Goal: Check status: Check status

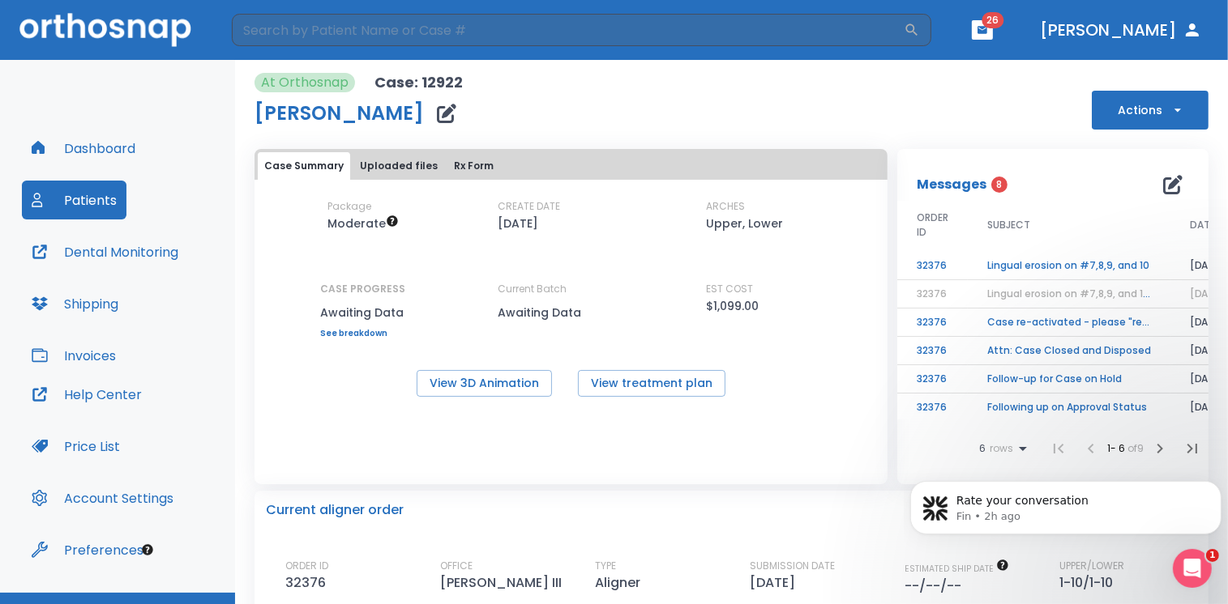
click at [1169, 113] on icon "button" at bounding box center [1177, 110] width 16 height 16
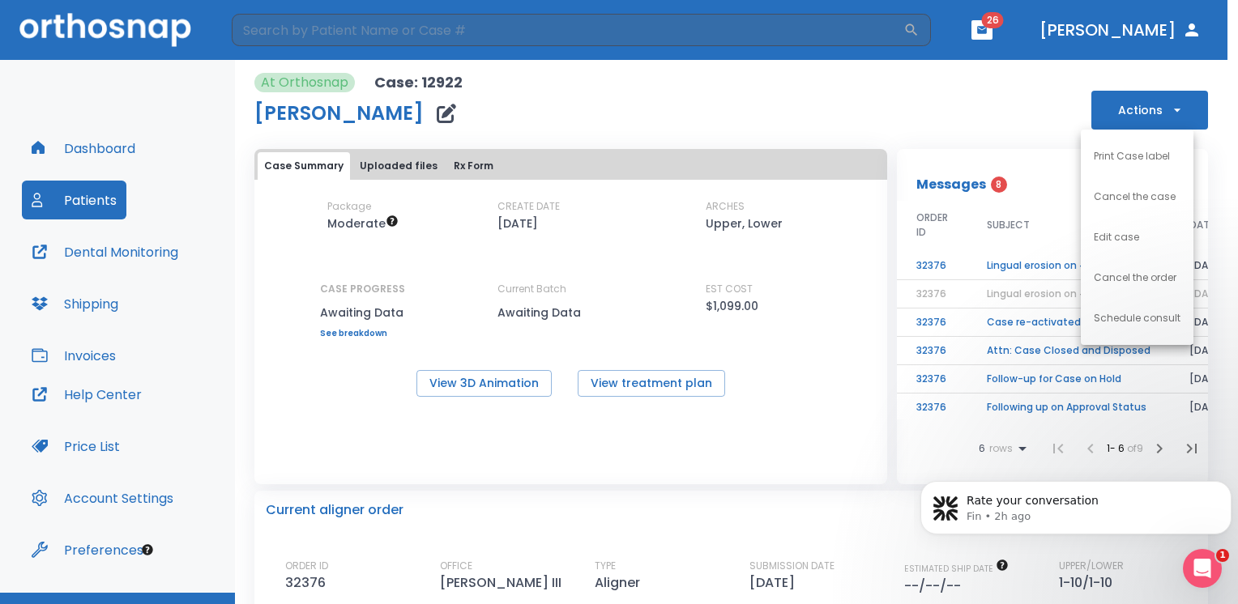
click at [995, 120] on div at bounding box center [619, 302] width 1238 height 604
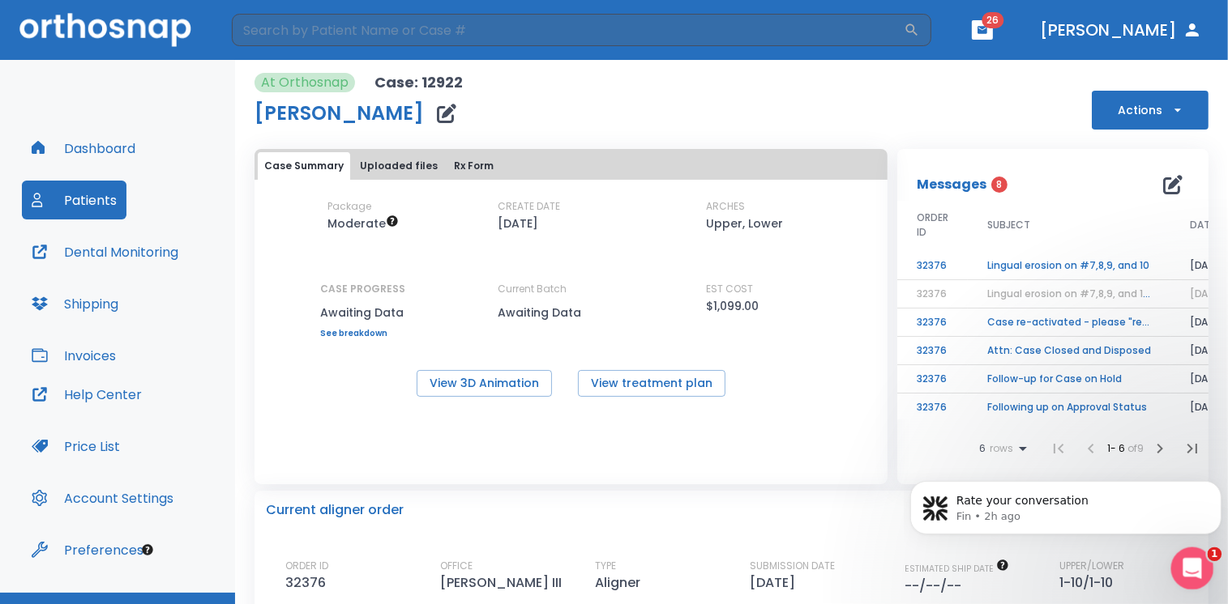
click at [1204, 569] on div "Open Intercom Messenger" at bounding box center [1189, 566] width 53 height 53
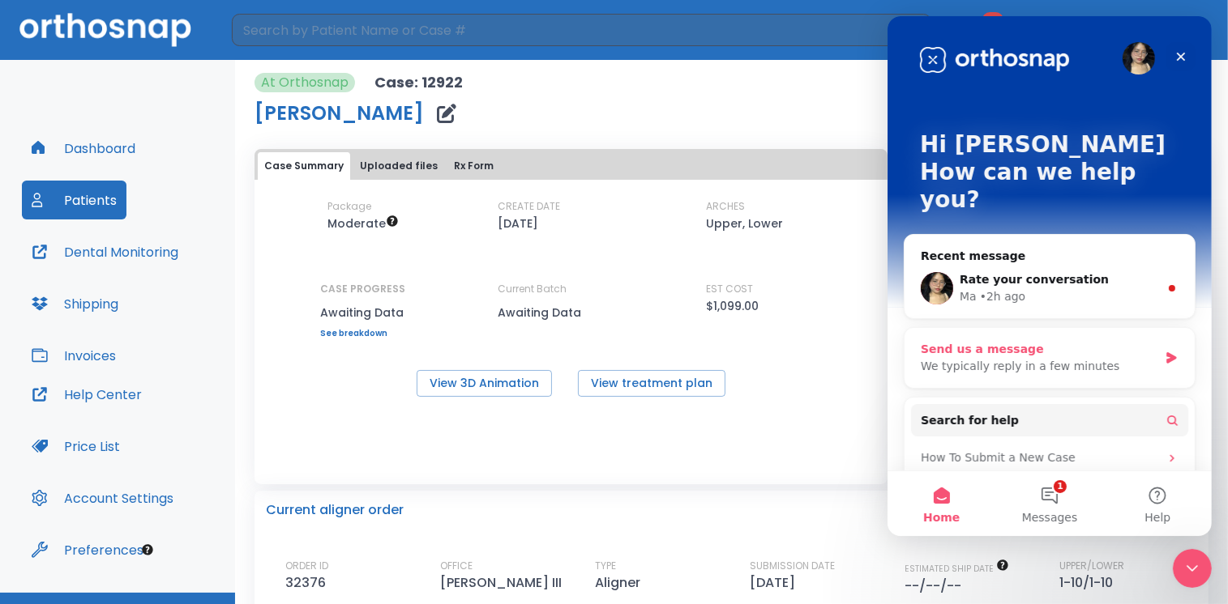
scroll to position [96, 0]
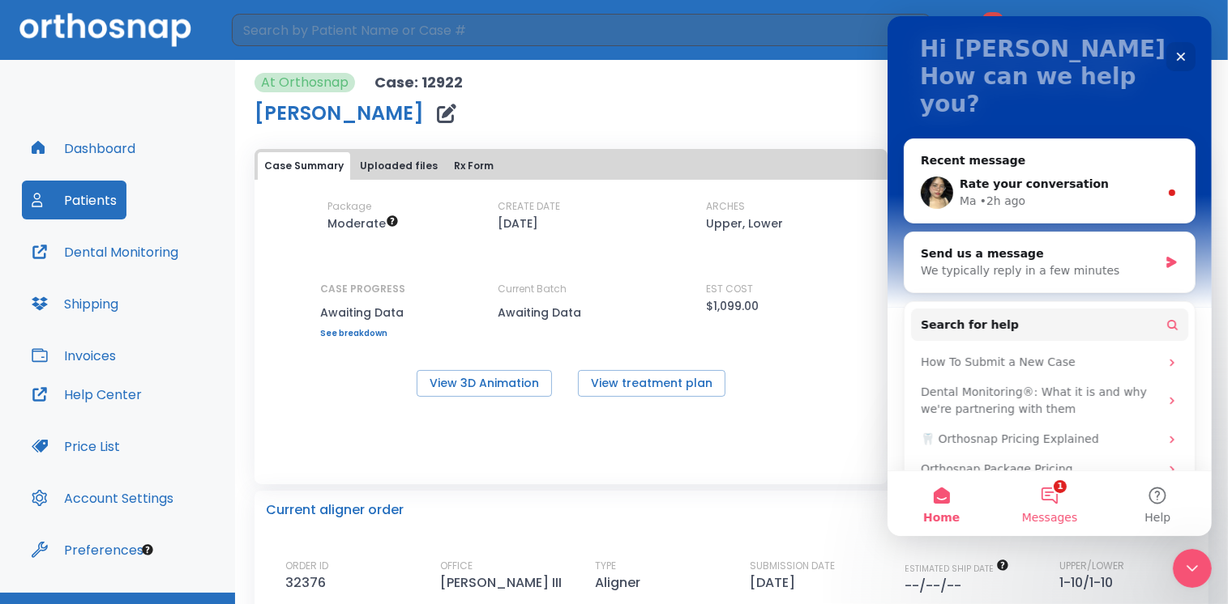
click at [1046, 506] on button "1 Messages" at bounding box center [1048, 504] width 108 height 65
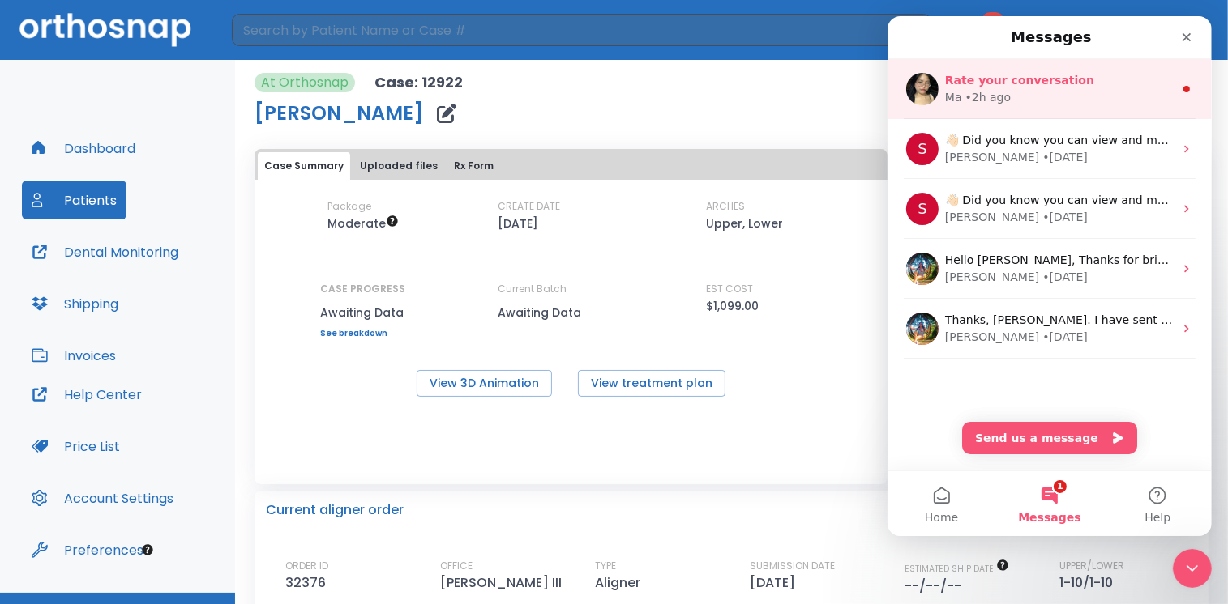
click at [1067, 81] on div "Rate your conversation" at bounding box center [1058, 80] width 229 height 17
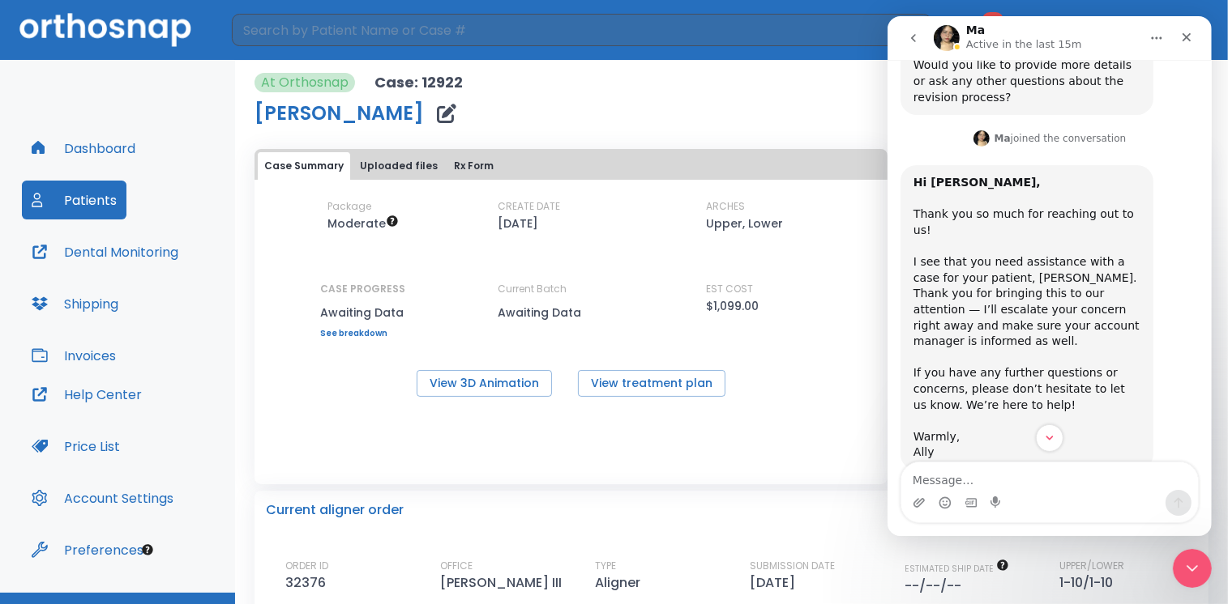
scroll to position [2204, 0]
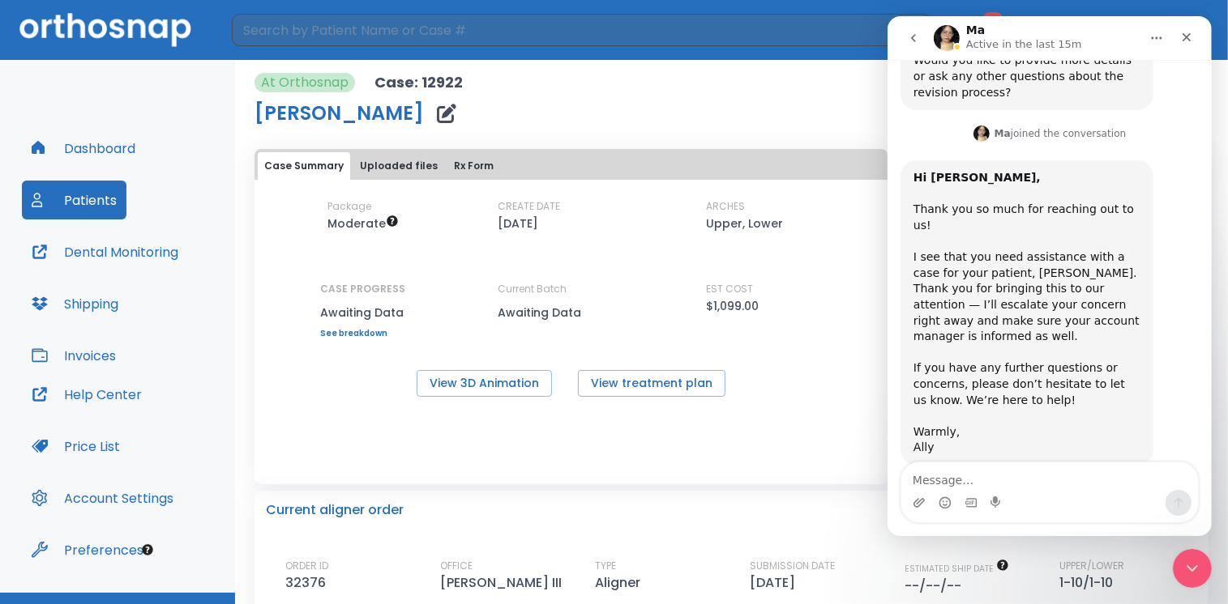
click at [754, 425] on div "Case Summary Uploaded files Rx Form Package Moderate CREATE DATE [DATE] ARCHES …" at bounding box center [570, 316] width 633 height 335
click at [632, 387] on button "View treatment plan" at bounding box center [651, 383] width 147 height 27
click at [1183, 565] on icon "Close Intercom Messenger" at bounding box center [1189, 566] width 19 height 19
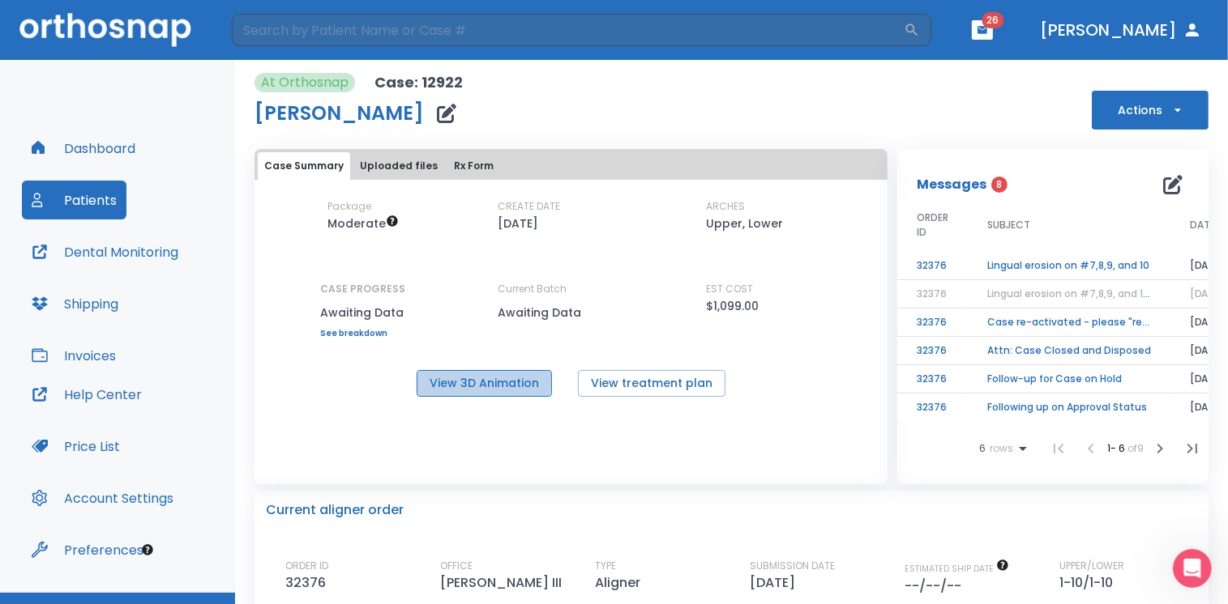
click at [451, 378] on button "View 3D Animation" at bounding box center [483, 383] width 135 height 27
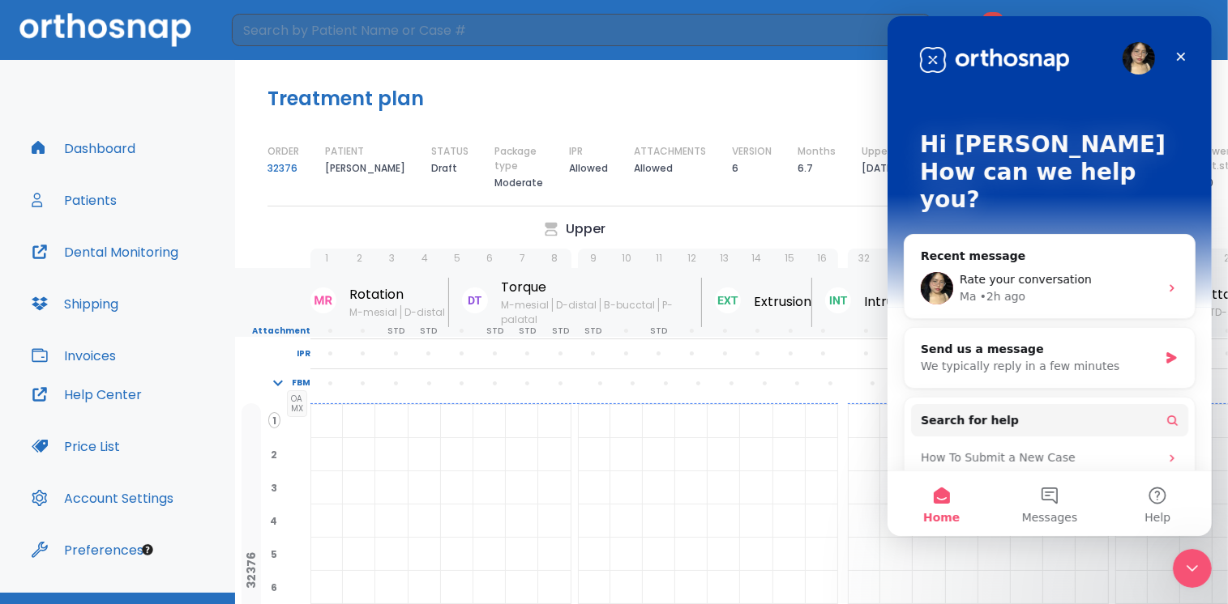
click at [695, 224] on div "Upper" at bounding box center [573, 229] width 527 height 19
click at [1183, 572] on icon "Close Intercom Messenger" at bounding box center [1189, 566] width 19 height 19
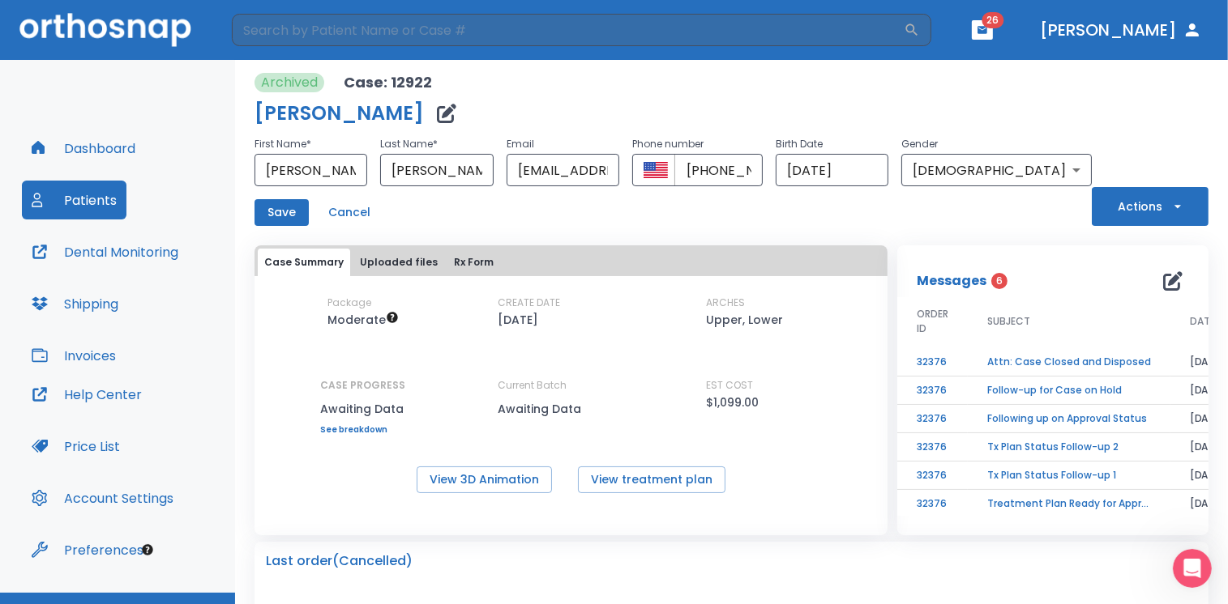
scroll to position [2204, 0]
click at [1175, 203] on button "Actions" at bounding box center [1149, 206] width 117 height 39
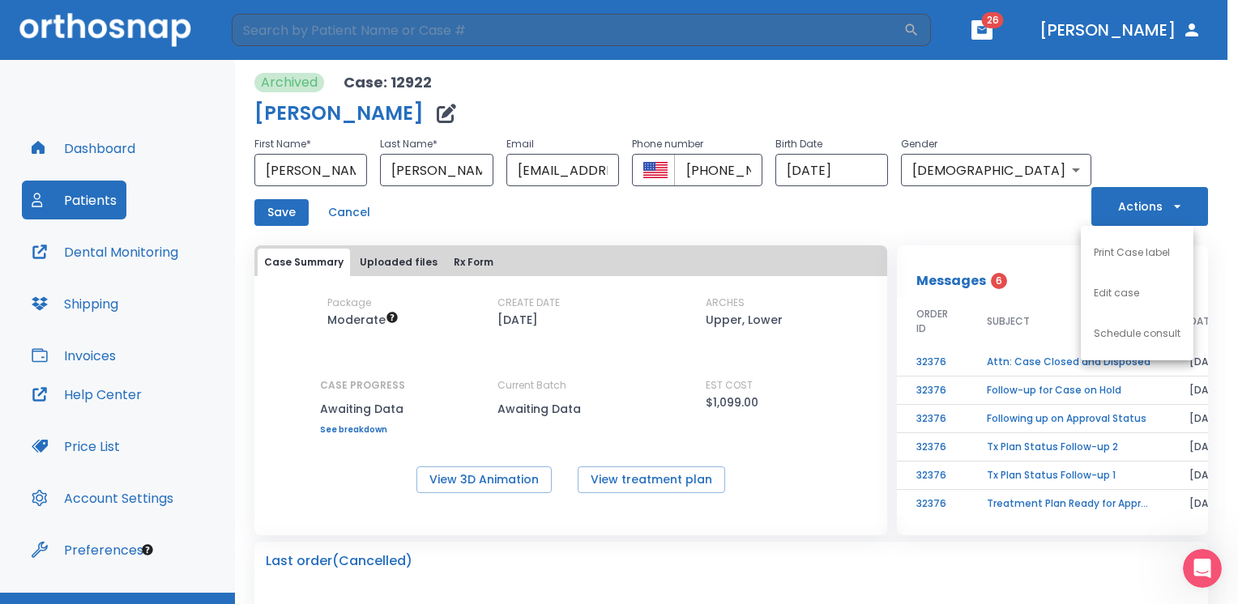
click at [946, 216] on div at bounding box center [619, 302] width 1238 height 604
